Goal: Task Accomplishment & Management: Use online tool/utility

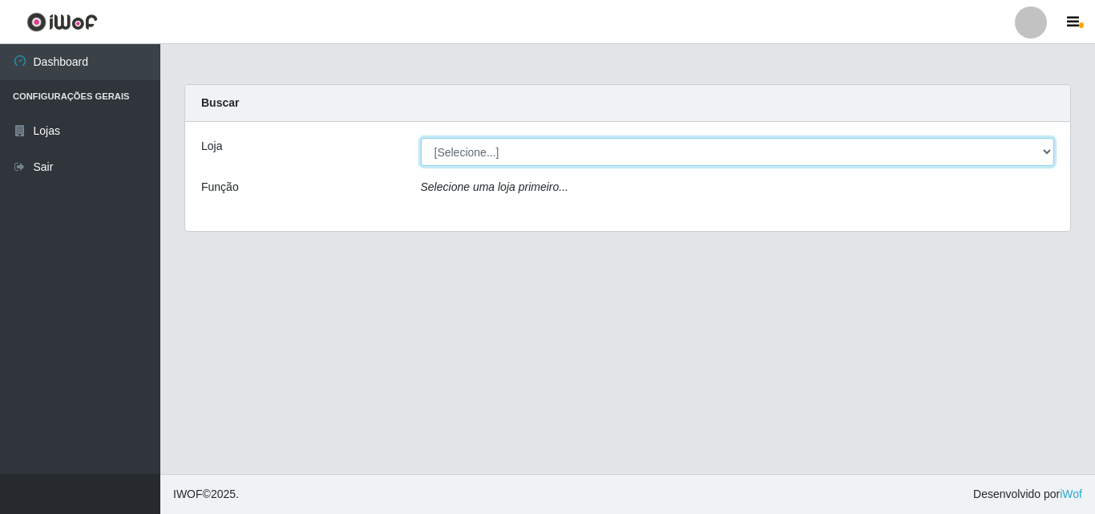
click at [1047, 152] on select "[Selecione...] BomQueSó Agreste - Loja 3" at bounding box center [738, 152] width 634 height 28
select select "215"
click at [421, 138] on select "[Selecione...] BomQueSó Agreste - Loja 3" at bounding box center [738, 152] width 634 height 28
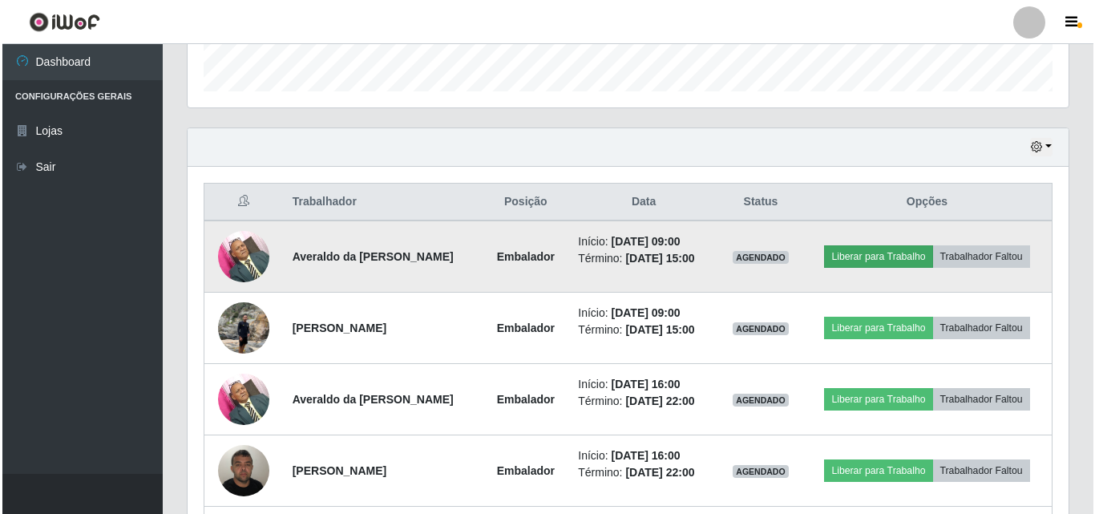
scroll to position [481, 0]
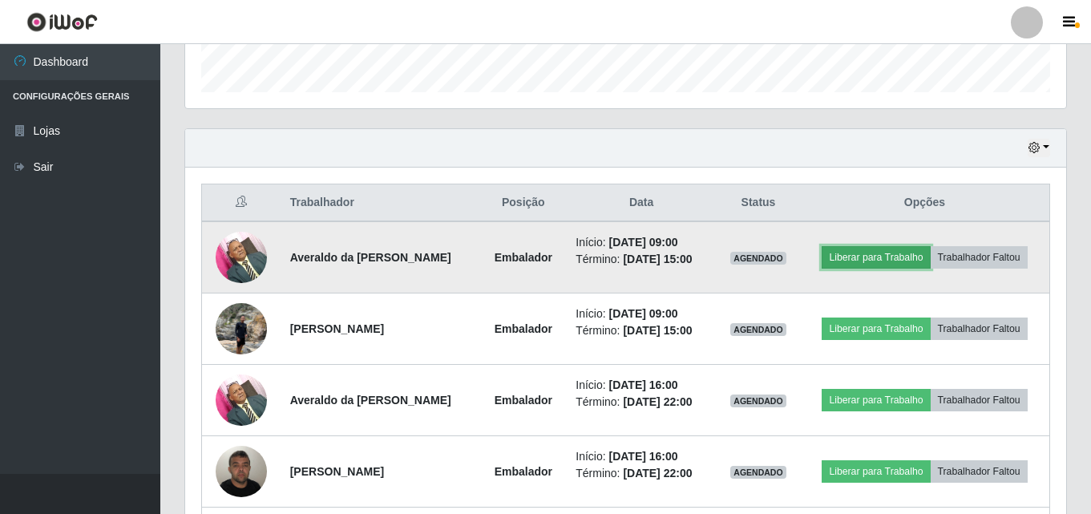
click at [889, 253] on button "Liberar para Trabalho" at bounding box center [876, 257] width 108 height 22
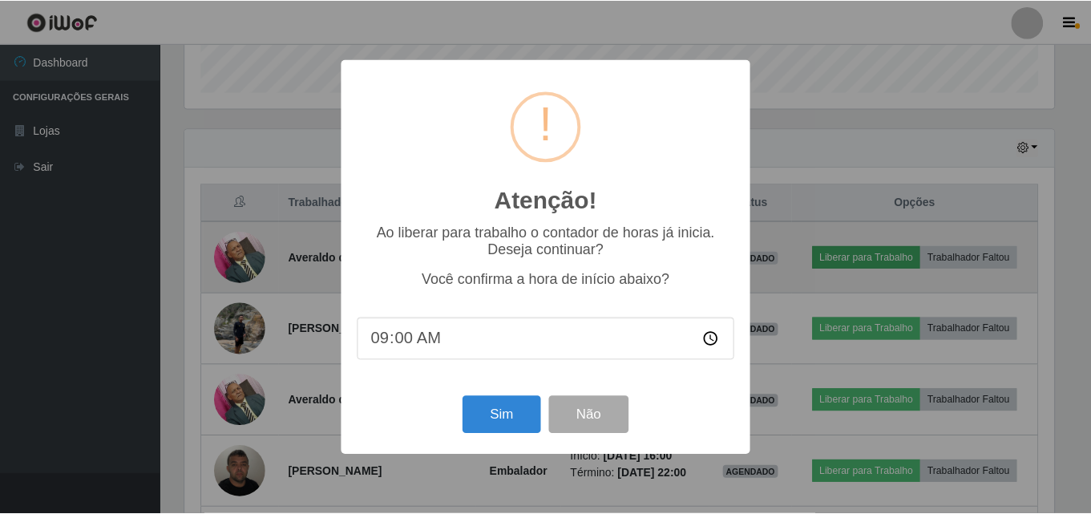
scroll to position [333, 873]
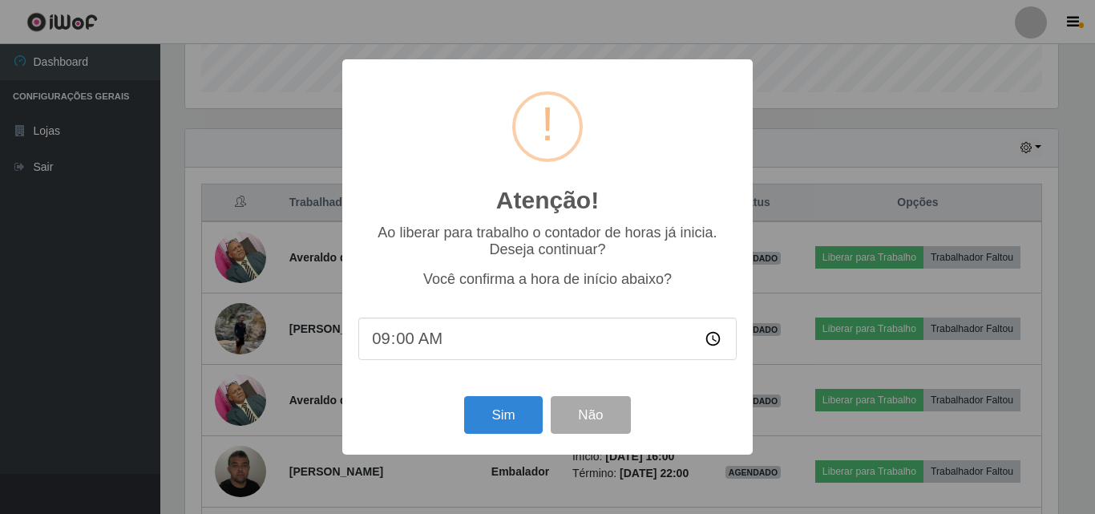
type input "09:01"
click at [528, 421] on button "Sim" at bounding box center [503, 415] width 78 height 38
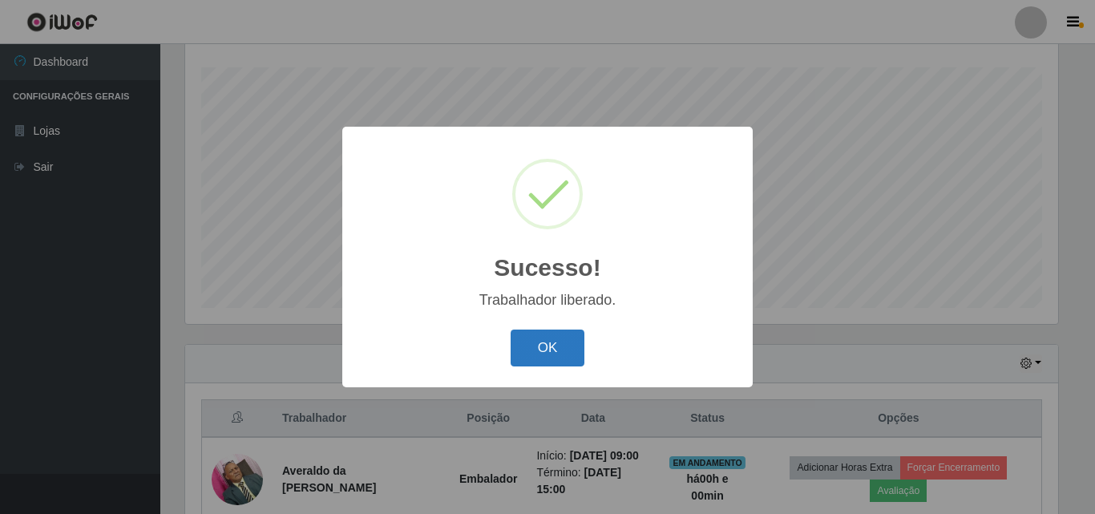
click at [541, 354] on button "OK" at bounding box center [548, 349] width 75 height 38
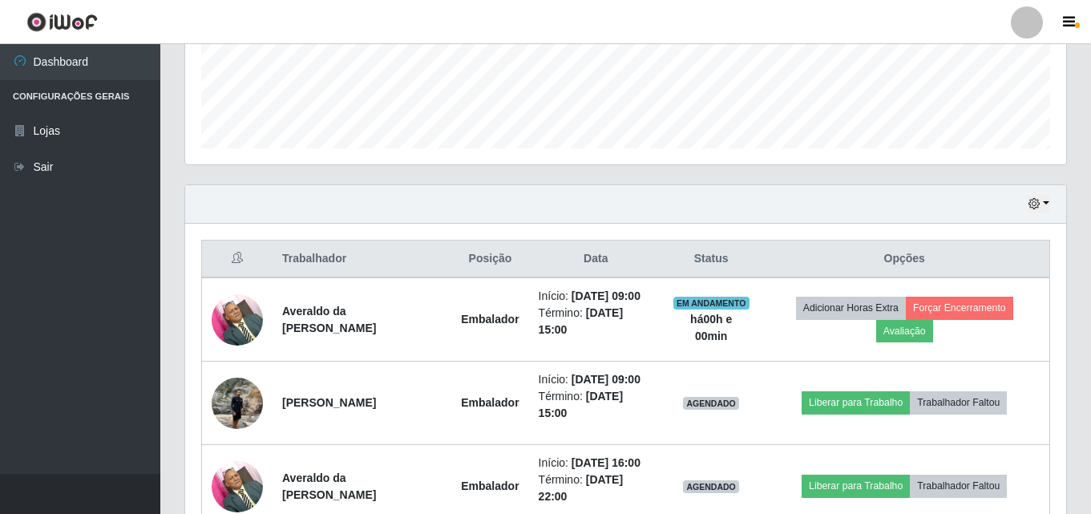
scroll to position [426, 0]
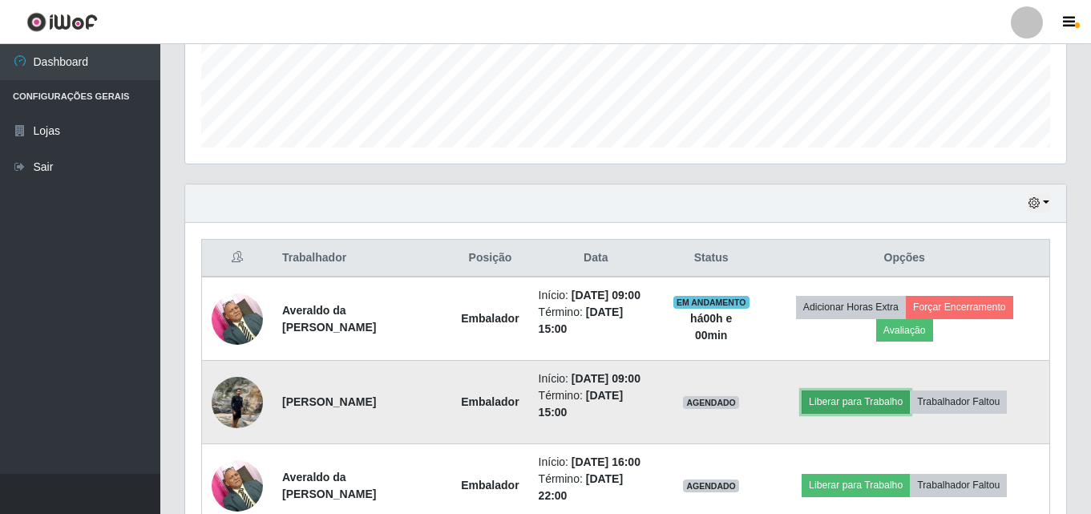
click at [849, 399] on button "Liberar para Trabalho" at bounding box center [856, 401] width 108 height 22
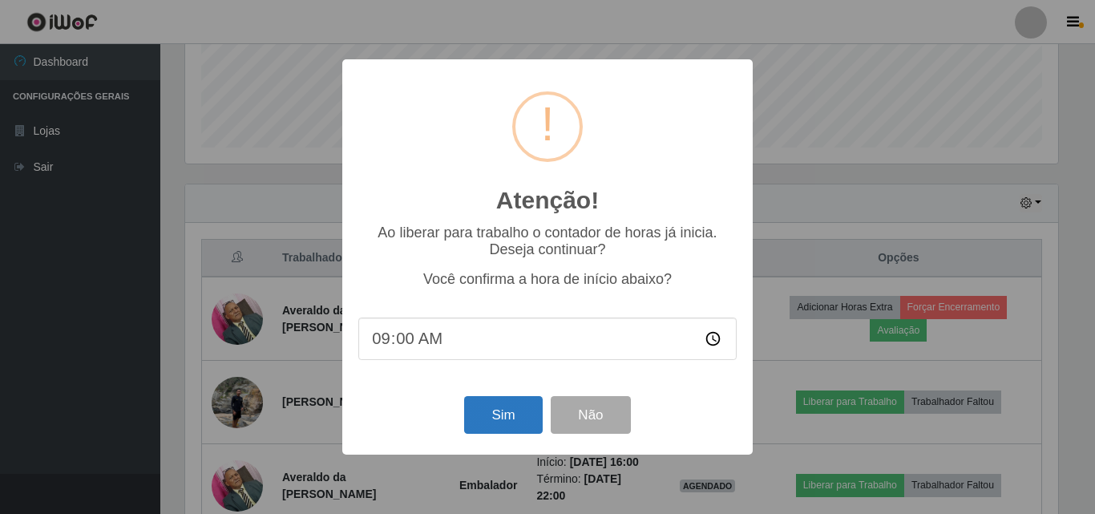
type input "09:01"
click at [528, 419] on button "Sim" at bounding box center [503, 415] width 78 height 38
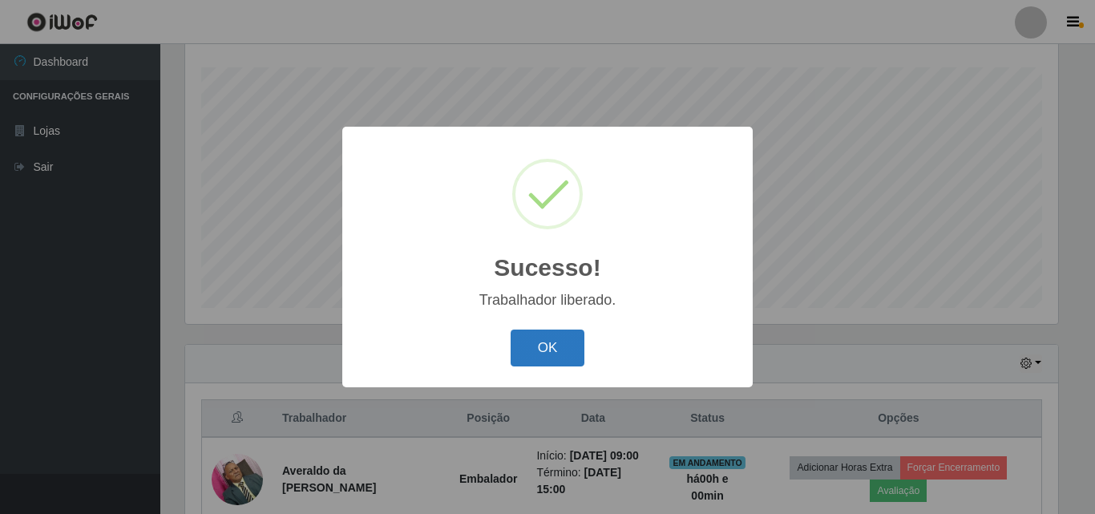
click at [556, 353] on button "OK" at bounding box center [548, 349] width 75 height 38
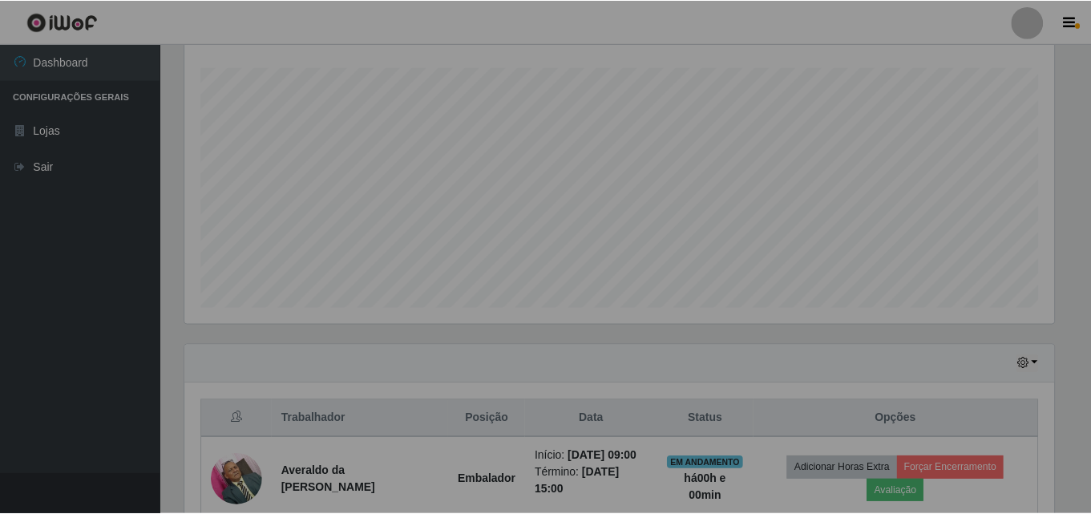
scroll to position [333, 881]
